Goal: Task Accomplishment & Management: Use online tool/utility

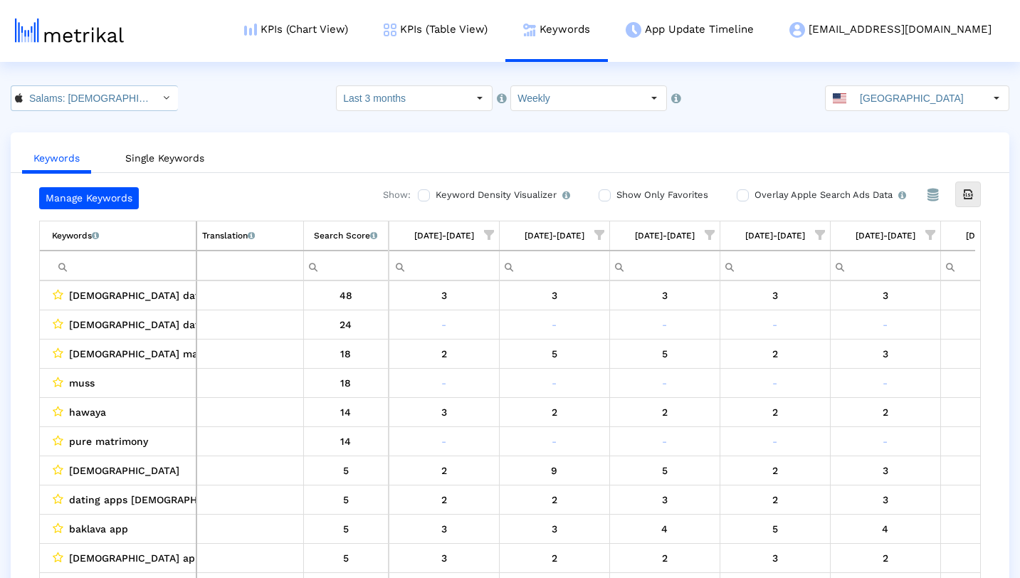
scroll to position [0, 845]
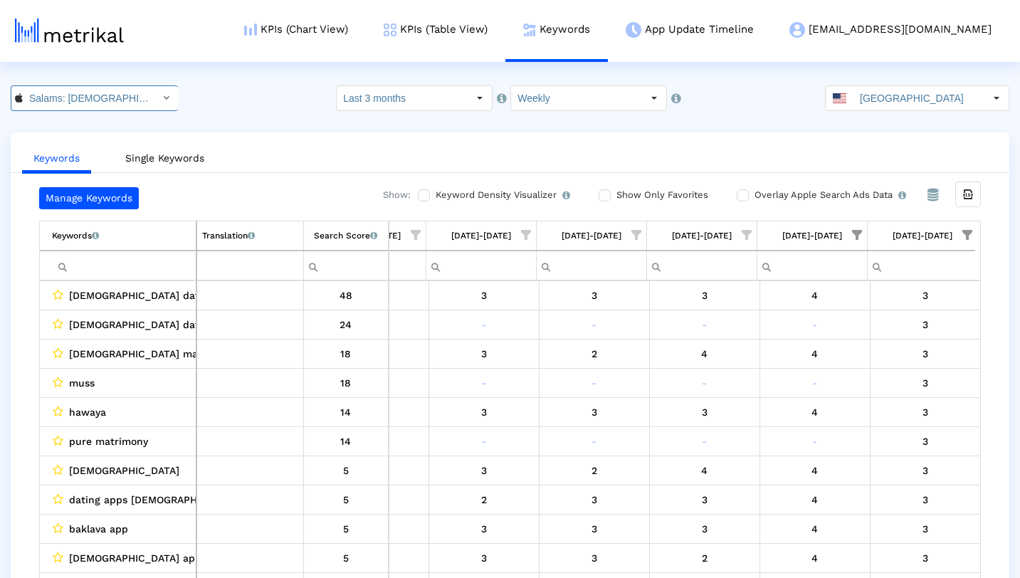
click at [154, 101] on div "Select" at bounding box center [165, 98] width 23 height 23
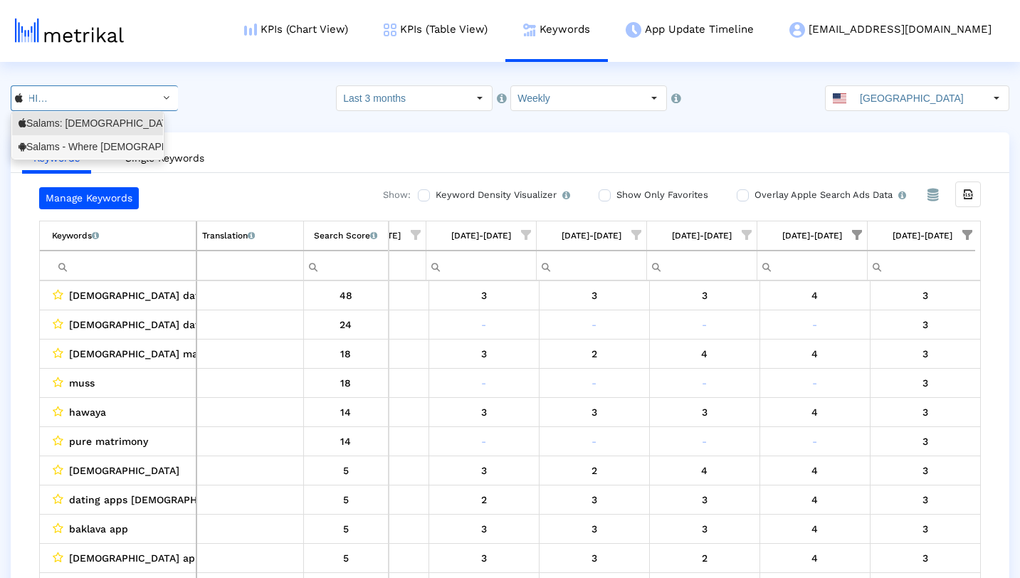
click at [121, 140] on div "Salams - Where [DEMOGRAPHIC_DATA] Meet <com.minderapps.minder>" at bounding box center [88, 147] width 138 height 14
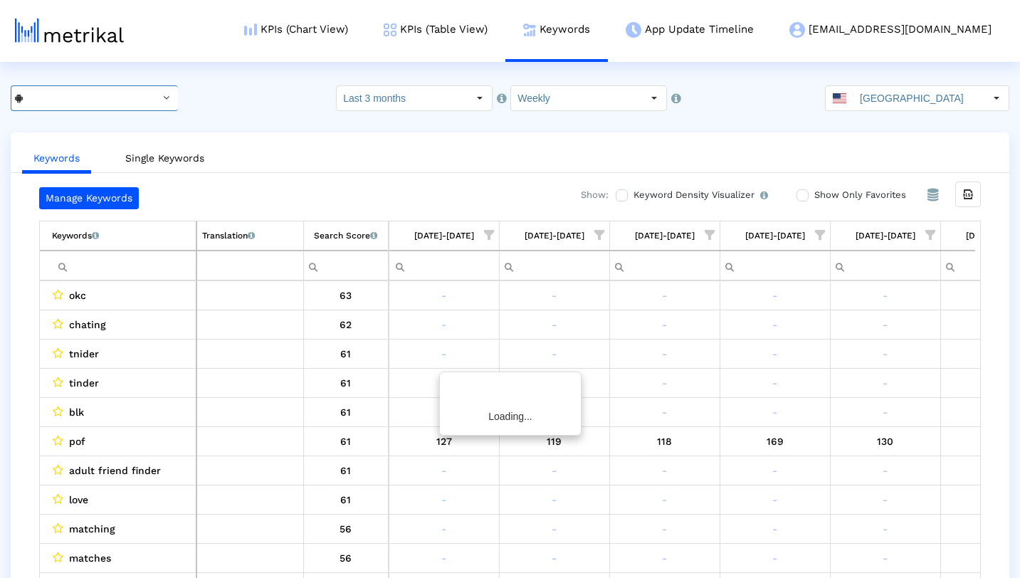
scroll to position [0, 848]
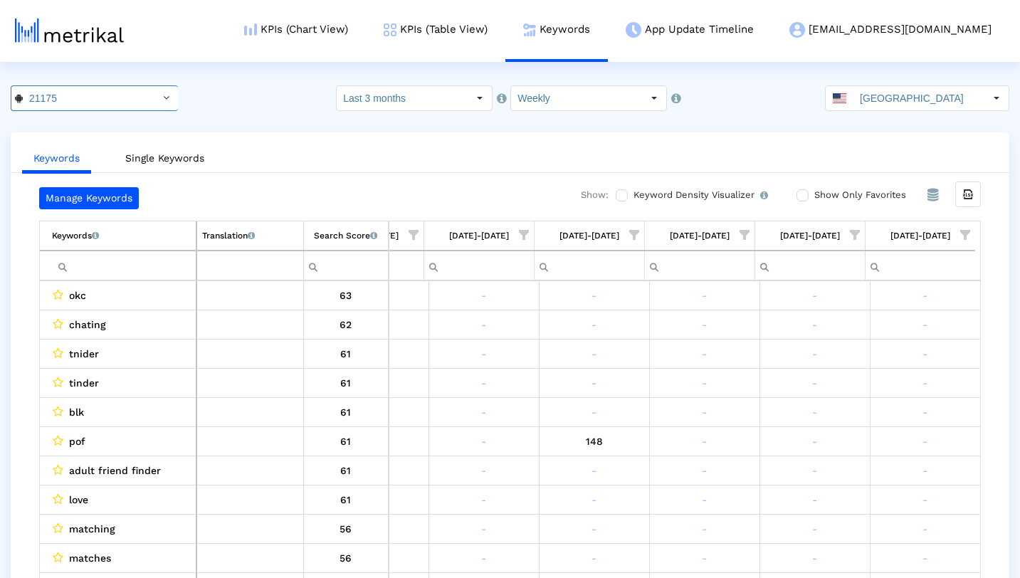
click at [966, 234] on span "Show filter options for column '09/28/25-10/04/25'" at bounding box center [965, 235] width 10 height 10
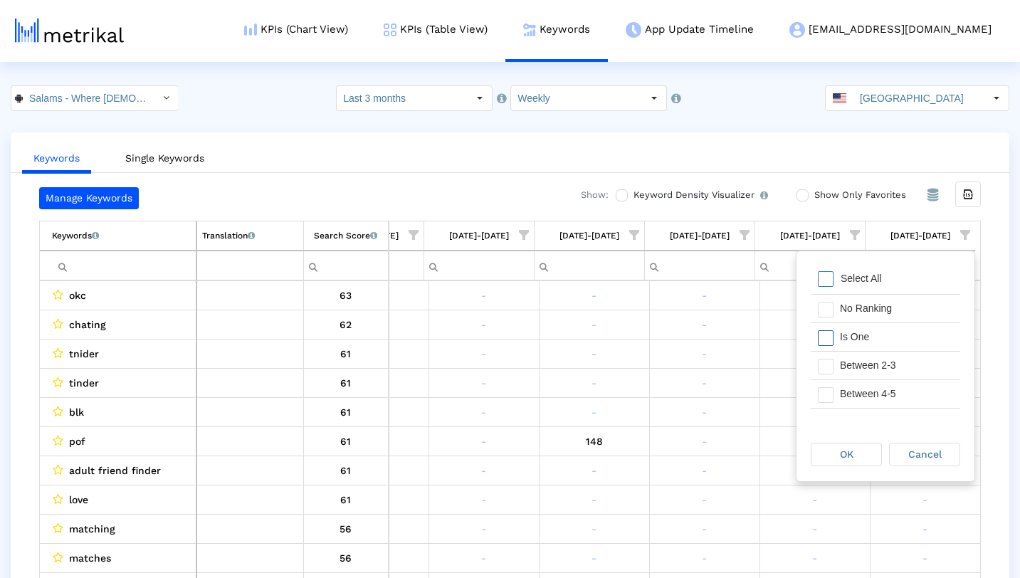
click at [898, 339] on div "Is One" at bounding box center [896, 337] width 127 height 28
click at [892, 372] on div "Between 2-3" at bounding box center [896, 366] width 127 height 28
click at [851, 446] on div "OK" at bounding box center [846, 454] width 70 height 22
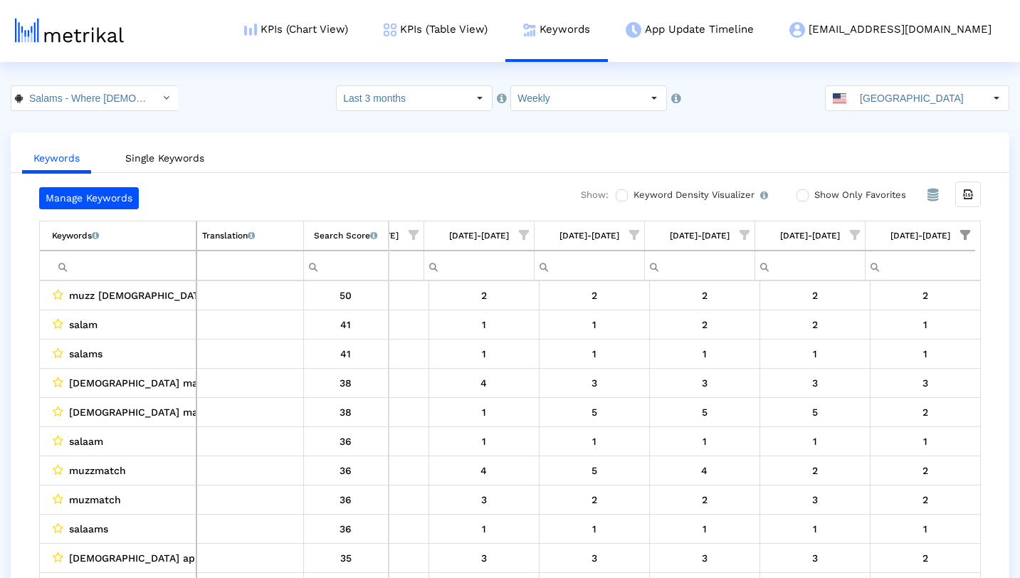
click at [855, 239] on span "Show filter options for column '09/21/25-09/27/25'" at bounding box center [855, 235] width 10 height 10
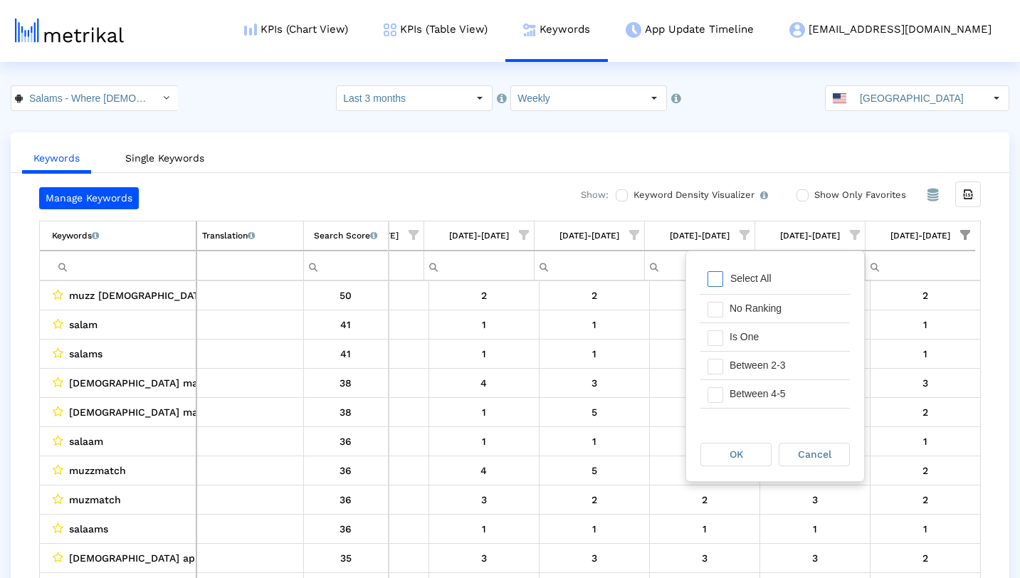
click at [720, 280] on span "Filter options" at bounding box center [715, 279] width 16 height 16
click at [717, 342] on span "Filter options" at bounding box center [715, 338] width 16 height 16
click at [719, 374] on div "Filter options" at bounding box center [711, 366] width 22 height 28
click at [729, 445] on div "OK" at bounding box center [736, 454] width 70 height 22
